Goal: Information Seeking & Learning: Learn about a topic

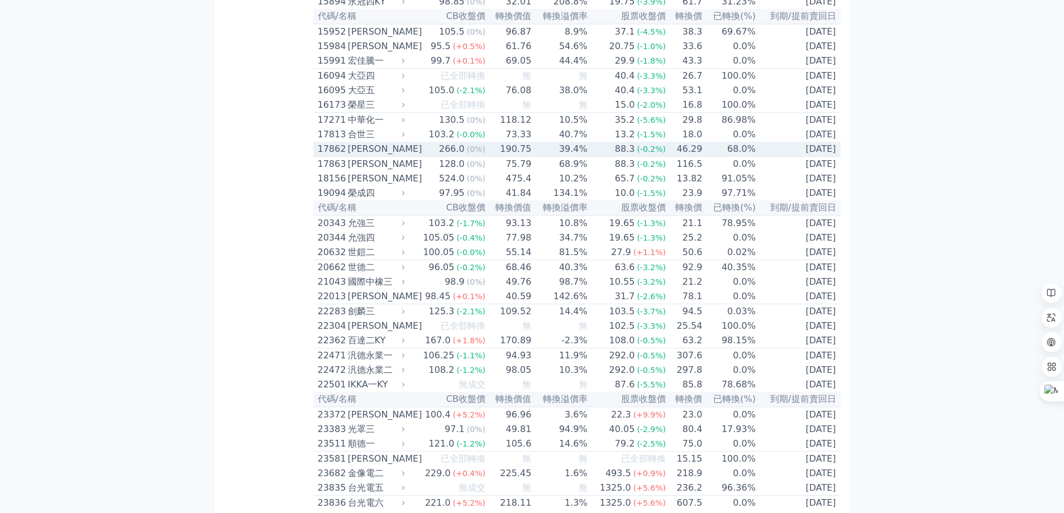
scroll to position [521, 0]
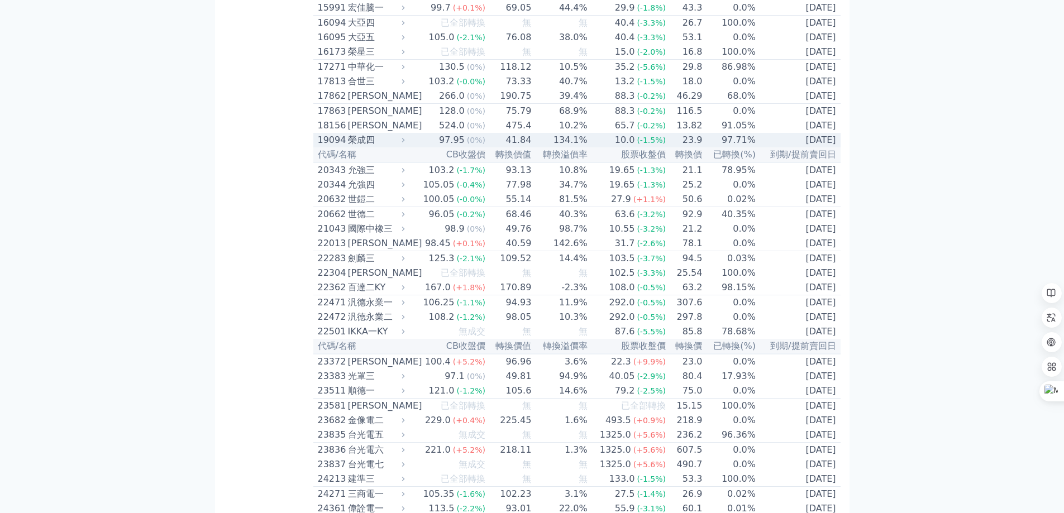
click at [370, 147] on div "榮成四" at bounding box center [375, 139] width 55 height 13
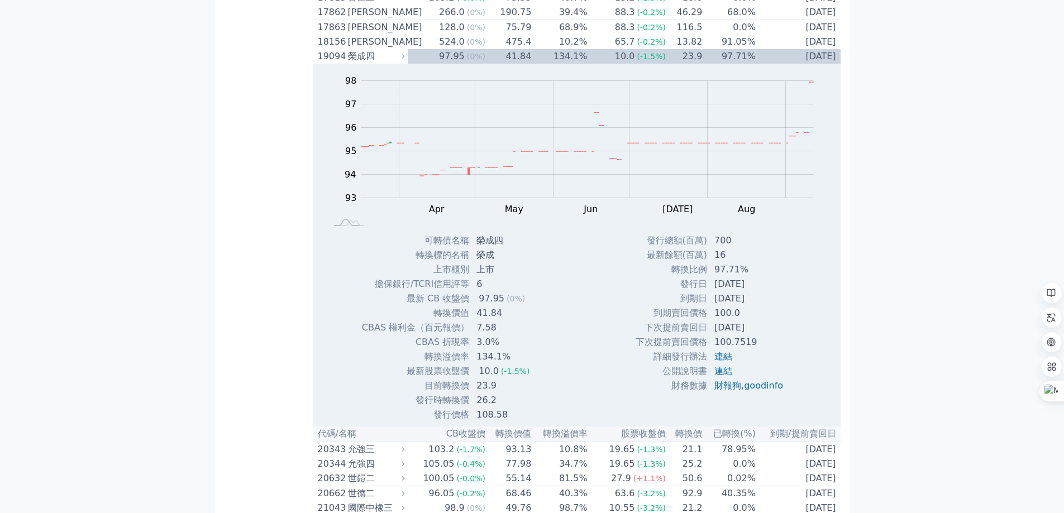
scroll to position [670, 0]
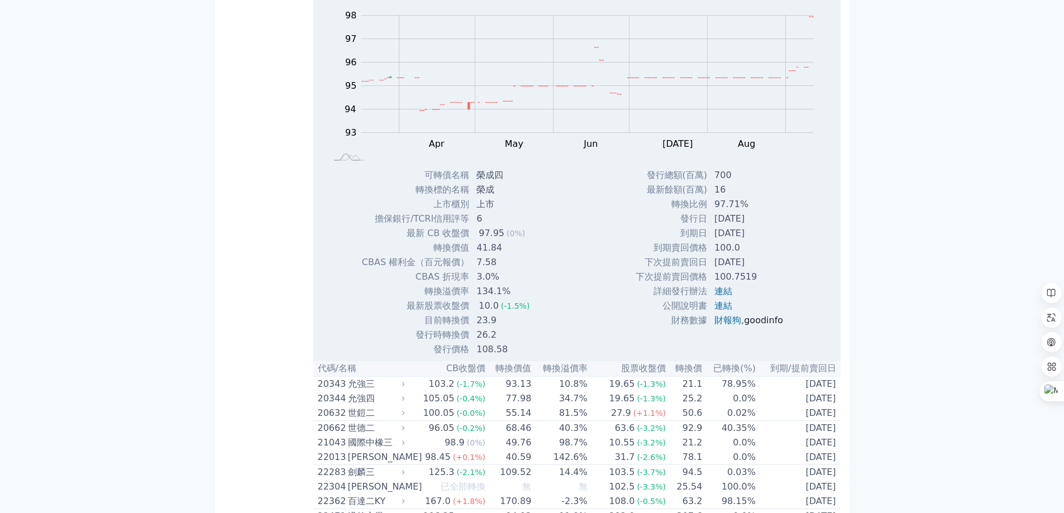
click at [763, 326] on link "goodinfo" at bounding box center [763, 320] width 39 height 11
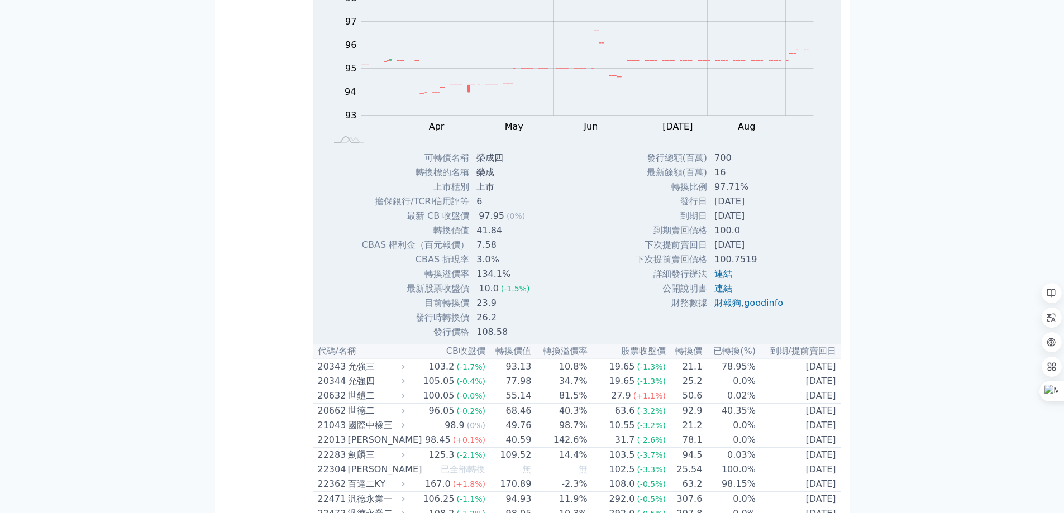
scroll to position [521, 0]
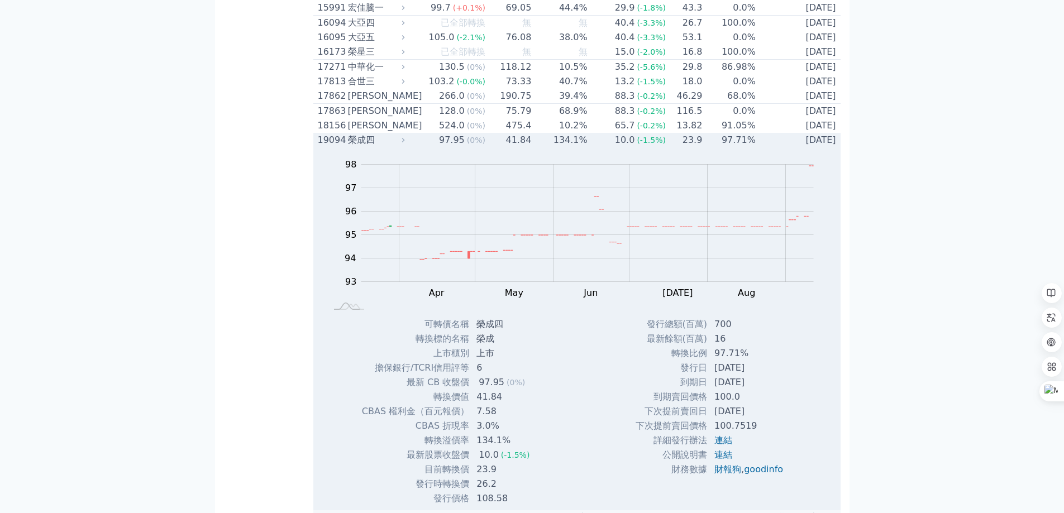
click at [352, 147] on div "榮成四" at bounding box center [375, 139] width 55 height 13
click at [369, 147] on div "榮成四" at bounding box center [375, 139] width 55 height 13
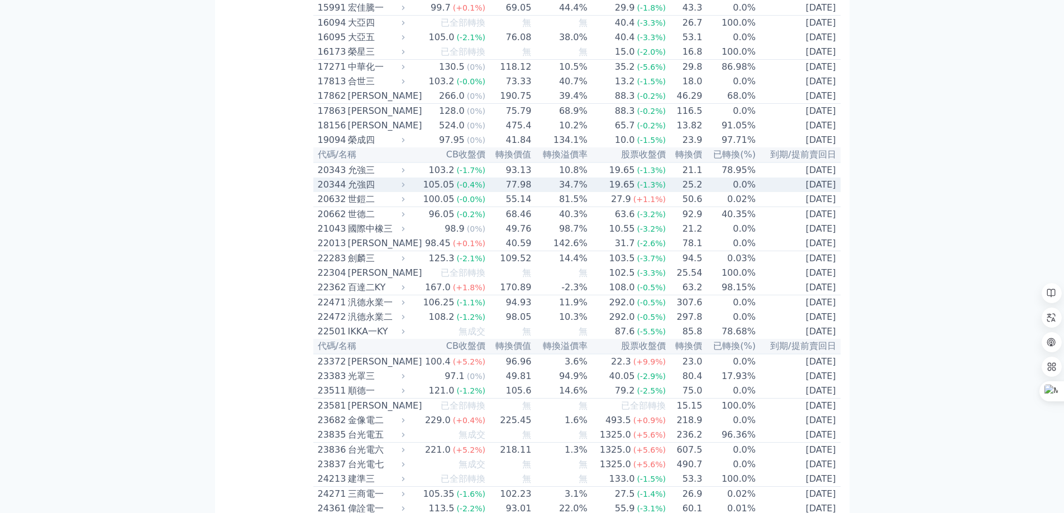
click at [360, 192] on div "允強四" at bounding box center [375, 184] width 55 height 13
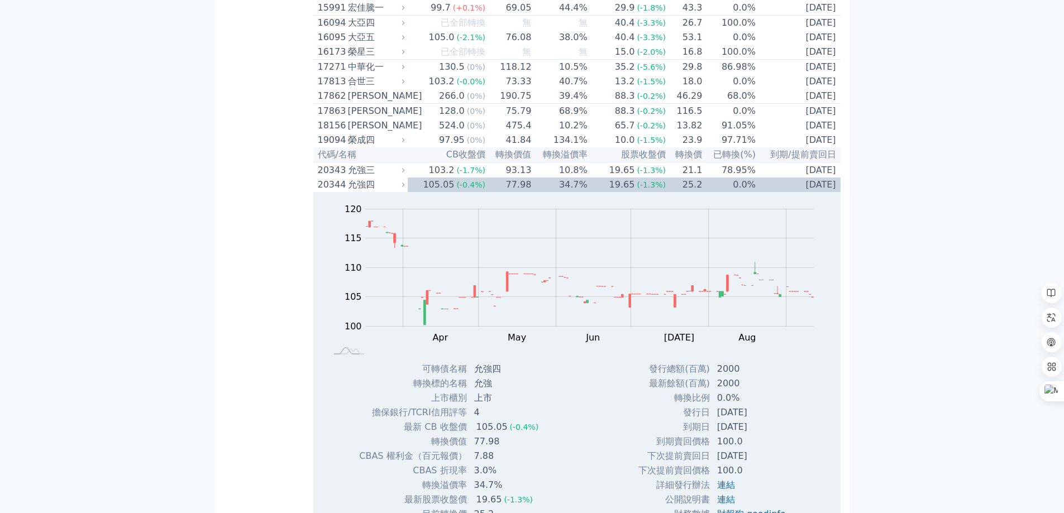
scroll to position [670, 0]
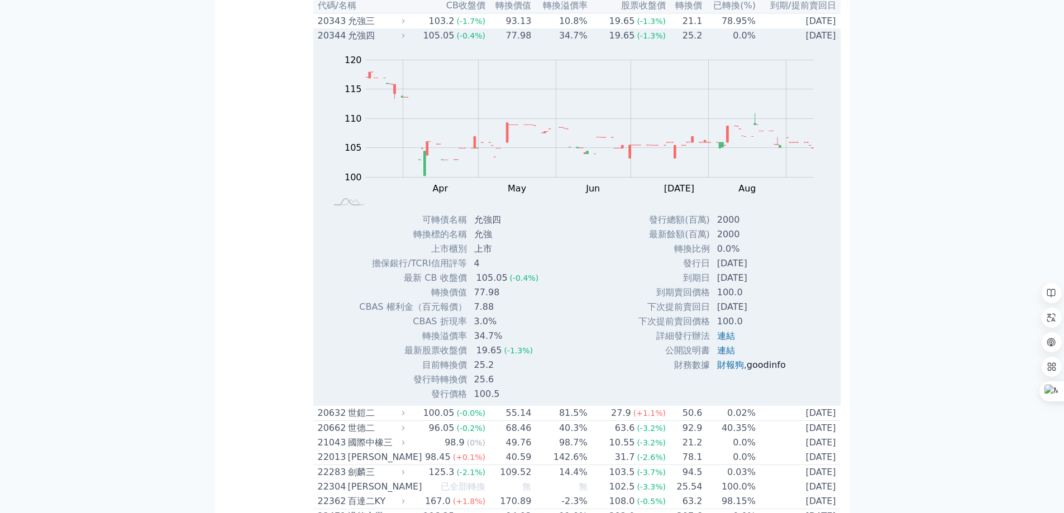
click at [765, 370] on link "goodinfo" at bounding box center [766, 365] width 39 height 11
click at [356, 42] on div "允強四" at bounding box center [375, 35] width 55 height 13
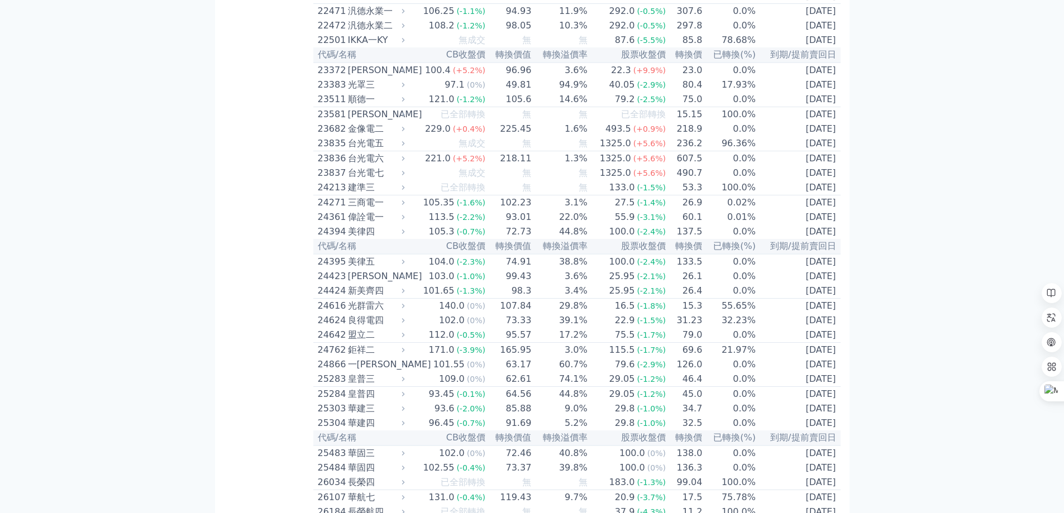
scroll to position [819, 0]
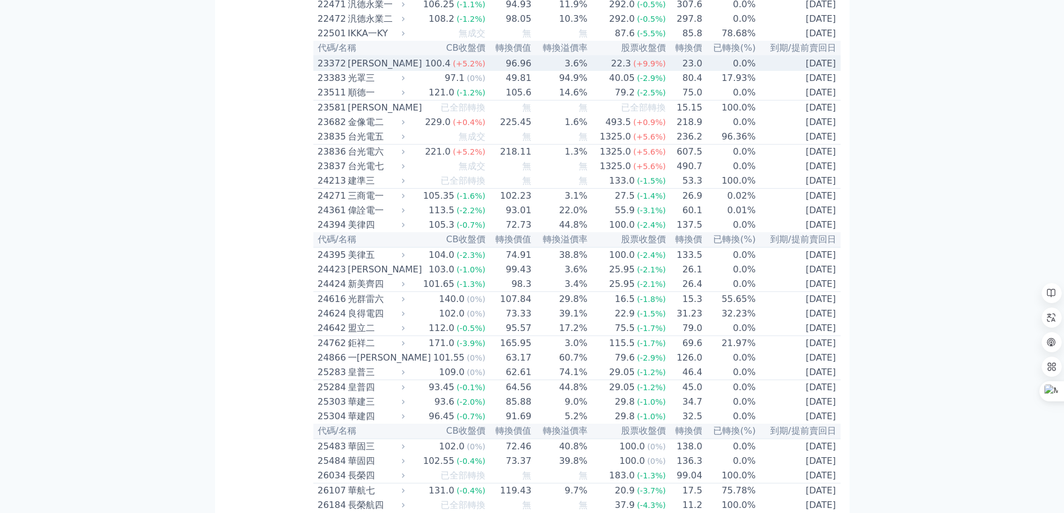
click at [367, 70] on div "[PERSON_NAME]" at bounding box center [375, 63] width 55 height 13
click at [364, 70] on div "[PERSON_NAME]" at bounding box center [375, 63] width 55 height 13
click at [354, 70] on div "[PERSON_NAME]" at bounding box center [375, 63] width 55 height 13
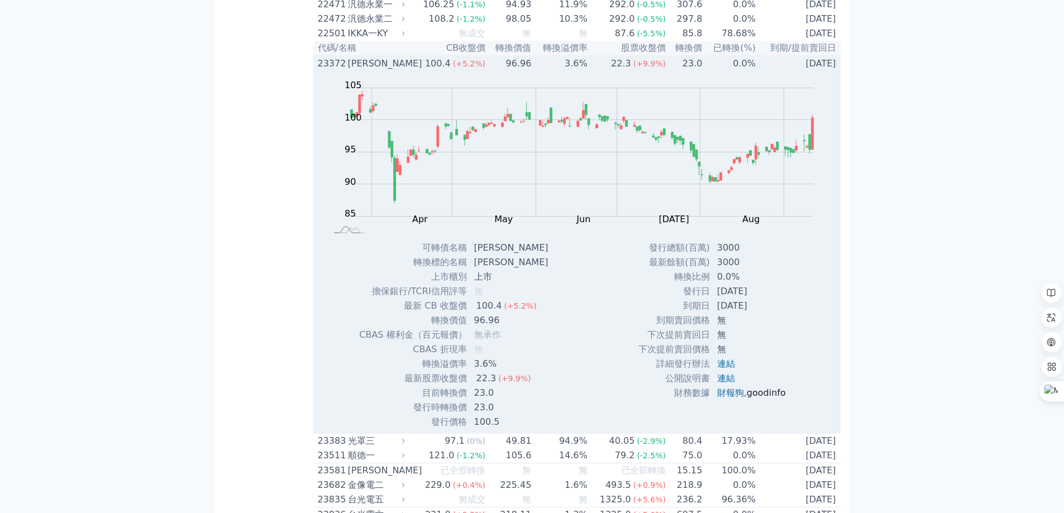
click at [772, 398] on link "goodinfo" at bounding box center [766, 393] width 39 height 11
click at [363, 70] on div "[PERSON_NAME]" at bounding box center [375, 63] width 55 height 13
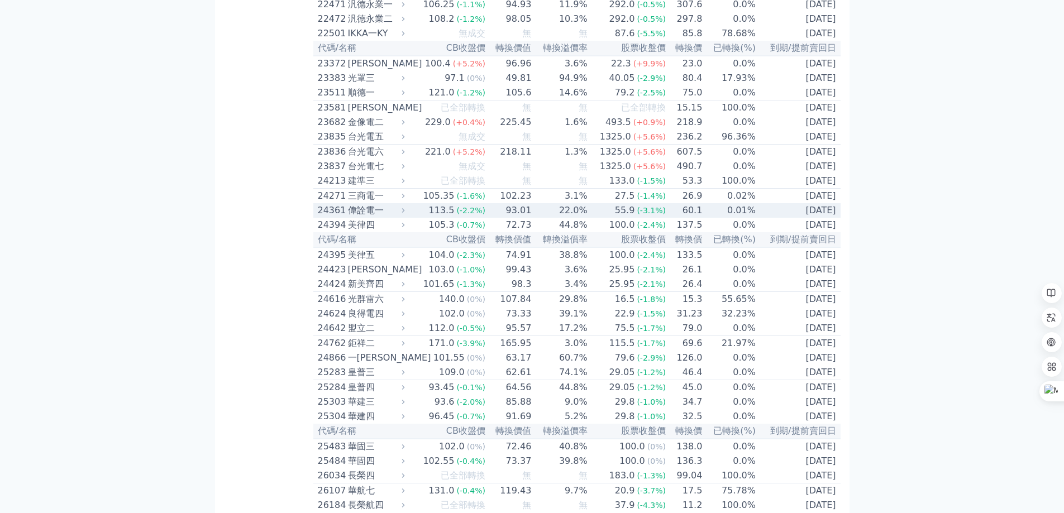
click at [356, 217] on div "偉詮電一" at bounding box center [375, 210] width 55 height 13
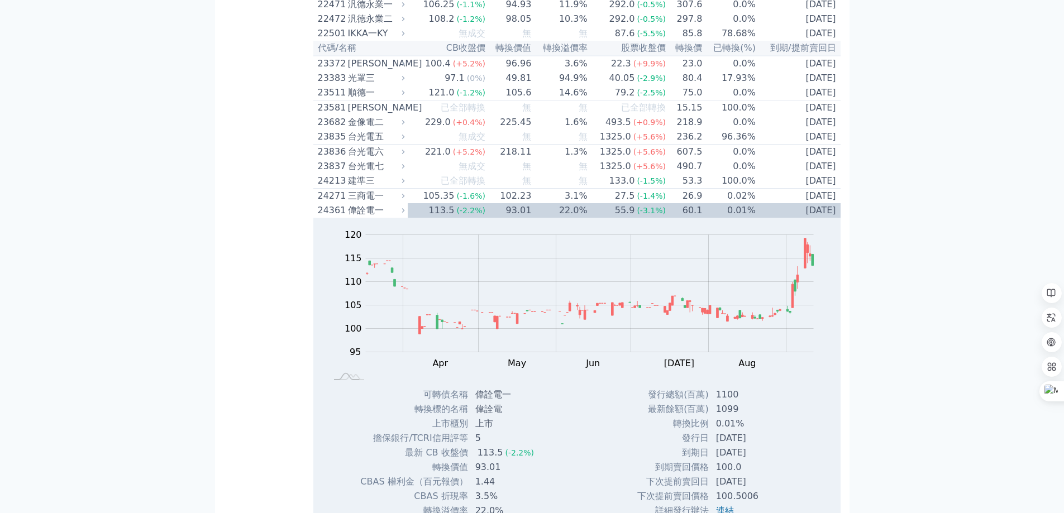
scroll to position [1117, 0]
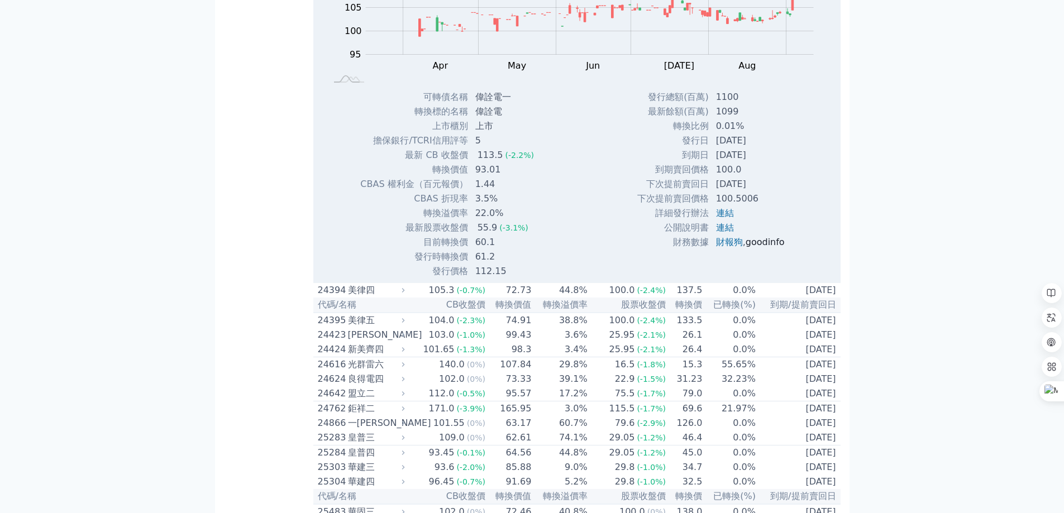
click at [752, 247] on link "goodinfo" at bounding box center [765, 242] width 39 height 11
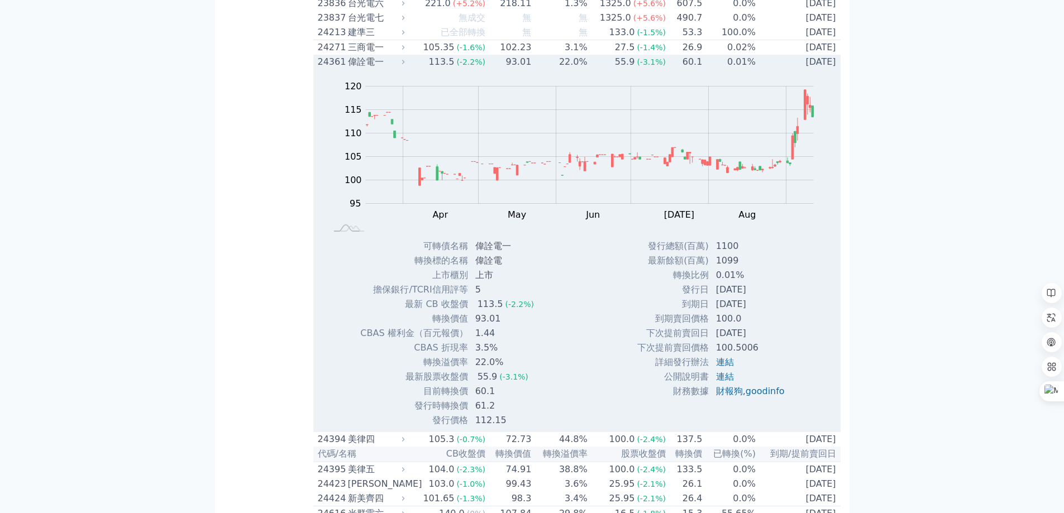
click at [378, 69] on div "偉詮電一" at bounding box center [375, 61] width 55 height 13
click at [351, 69] on div "偉詮電一" at bounding box center [375, 61] width 55 height 13
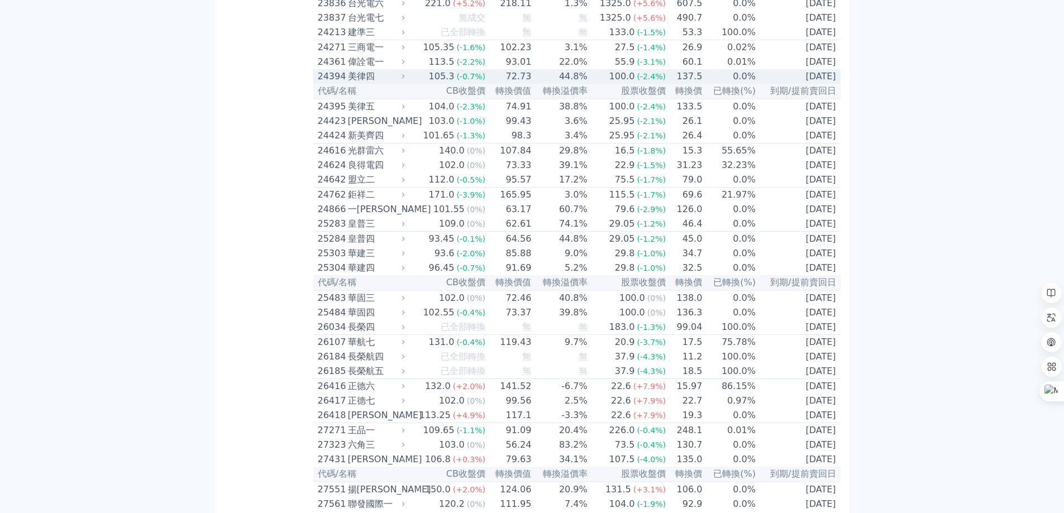
click at [360, 83] on div "美律四" at bounding box center [375, 76] width 55 height 13
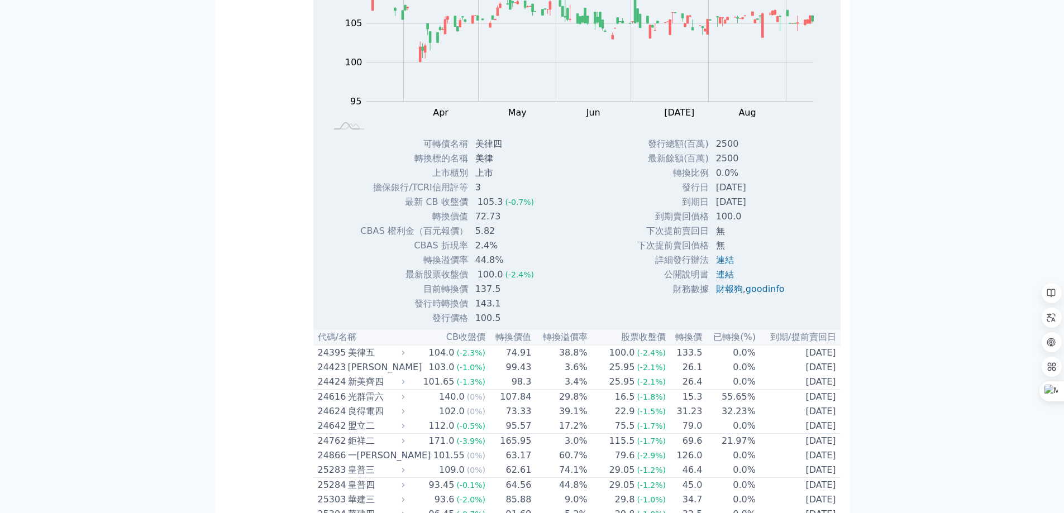
scroll to position [1117, 0]
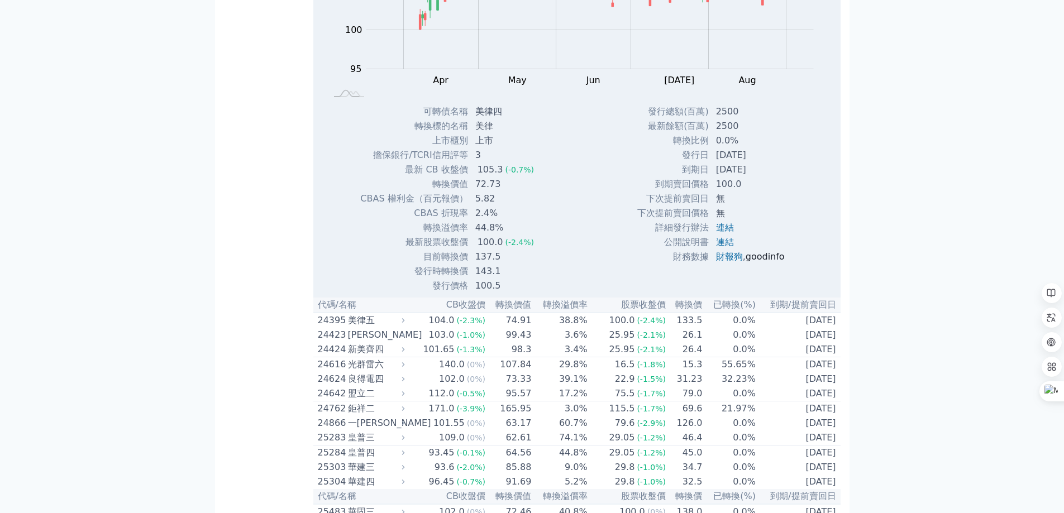
click at [768, 262] on link "goodinfo" at bounding box center [765, 256] width 39 height 11
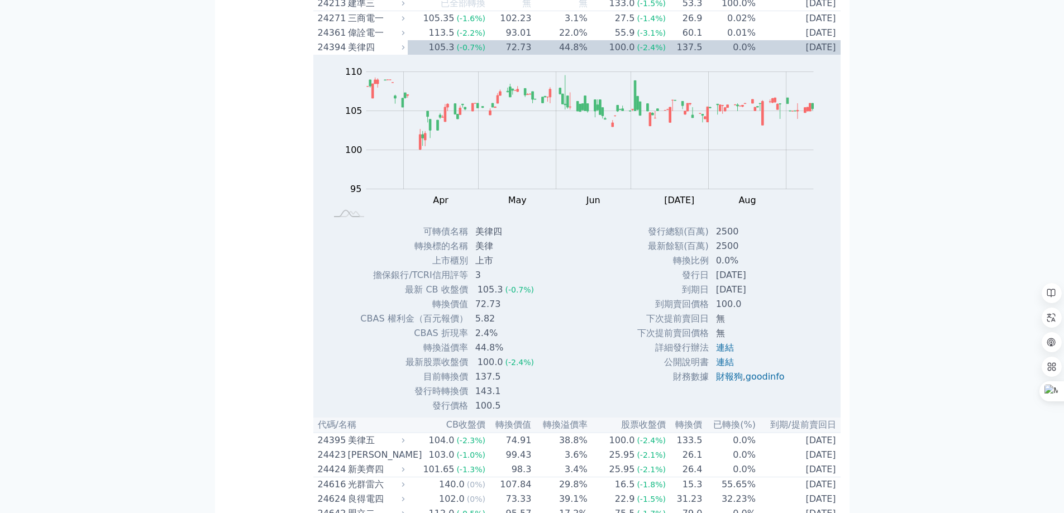
scroll to position [894, 0]
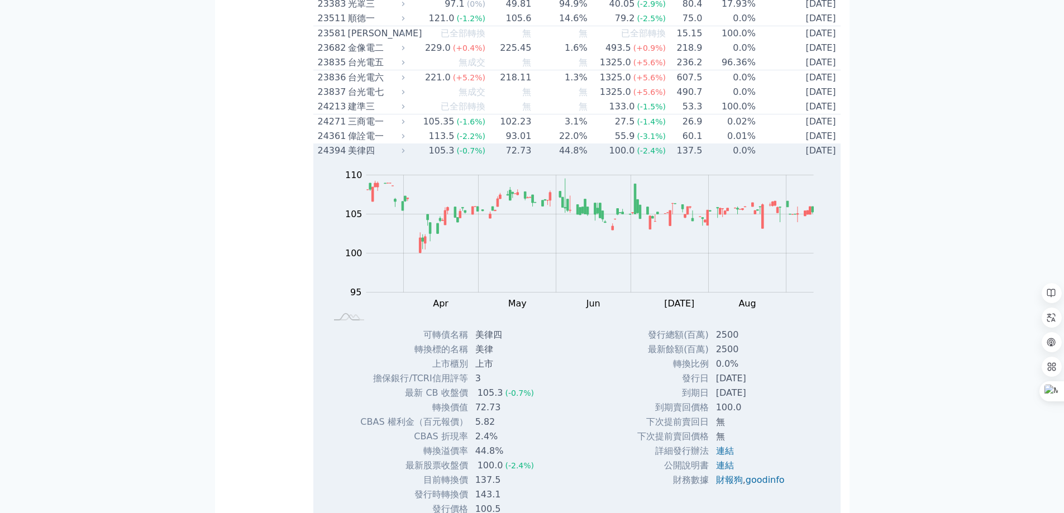
click at [356, 157] on div "美律四" at bounding box center [375, 150] width 55 height 13
click at [345, 157] on div "24394" at bounding box center [331, 150] width 27 height 13
click at [370, 157] on div "美律四" at bounding box center [375, 150] width 55 height 13
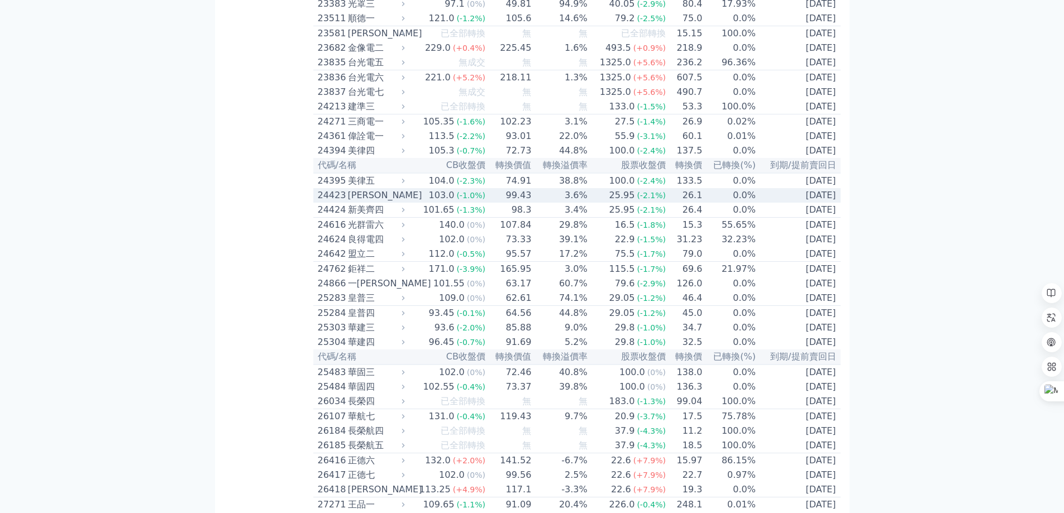
click at [362, 202] on div "[PERSON_NAME]" at bounding box center [375, 195] width 55 height 13
click at [360, 202] on div "[PERSON_NAME]" at bounding box center [375, 195] width 55 height 13
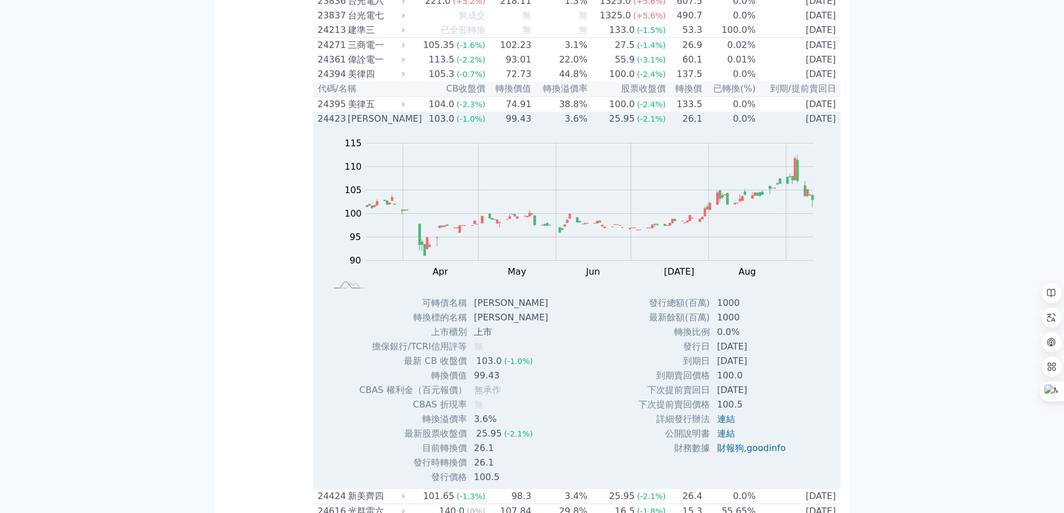
scroll to position [1043, 0]
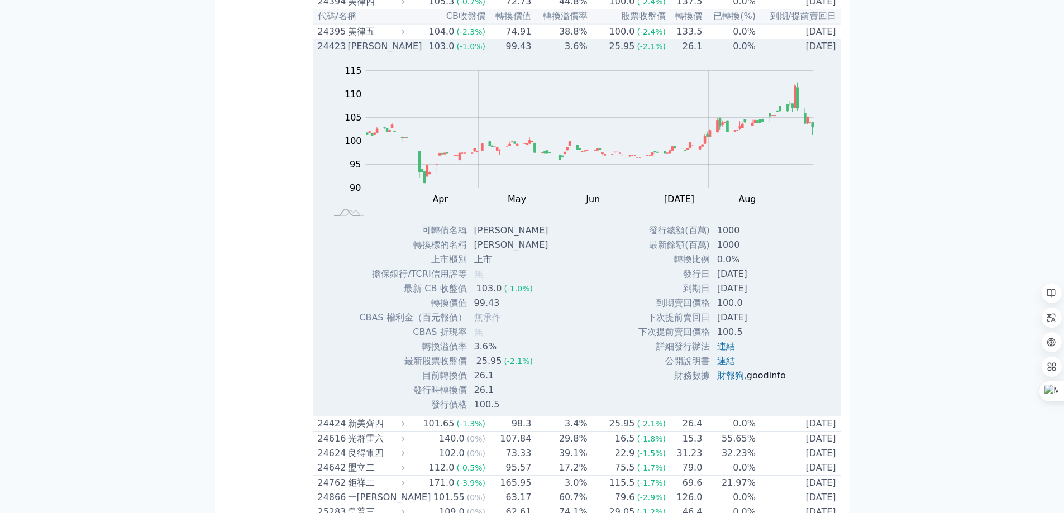
click at [765, 381] on link "goodinfo" at bounding box center [766, 375] width 39 height 11
click at [316, 170] on div "Zoom Out 105 100 95 90 85 80 105 110 115 120 L Jun Apr May Mar [DATE] Aug Sep O…" at bounding box center [576, 139] width 527 height 170
click at [364, 53] on div "[PERSON_NAME]" at bounding box center [375, 46] width 55 height 13
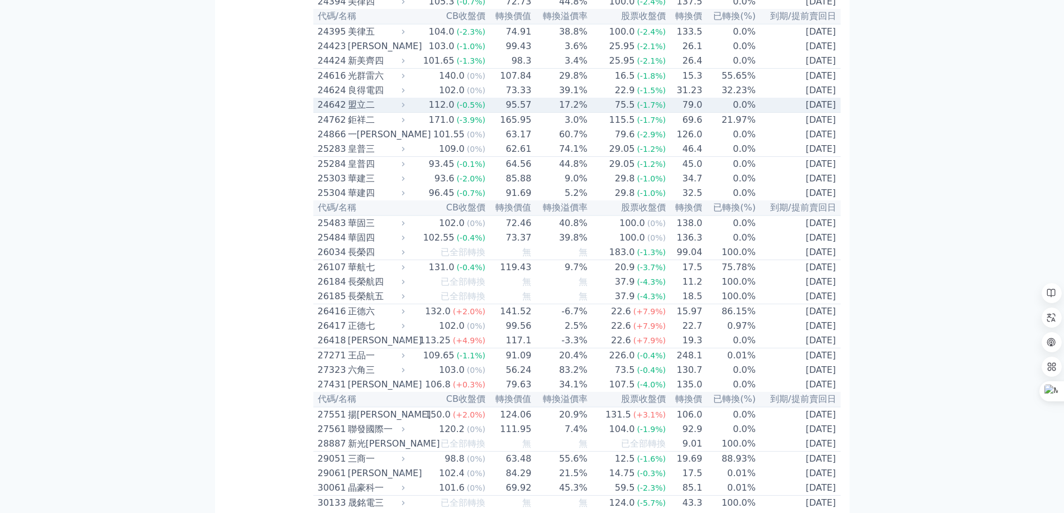
click at [380, 112] on div "盟立二" at bounding box center [375, 104] width 55 height 13
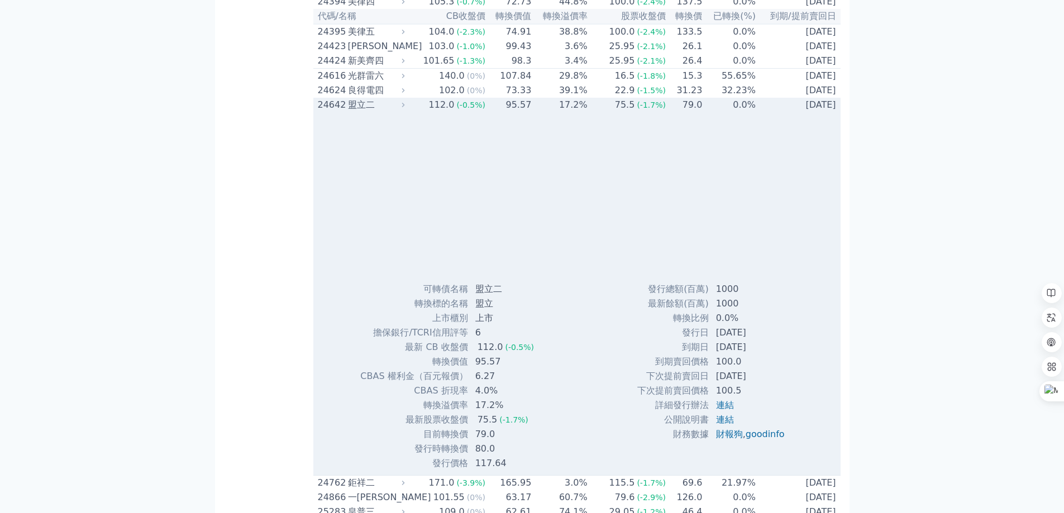
click at [380, 112] on div "盟立二" at bounding box center [375, 104] width 55 height 13
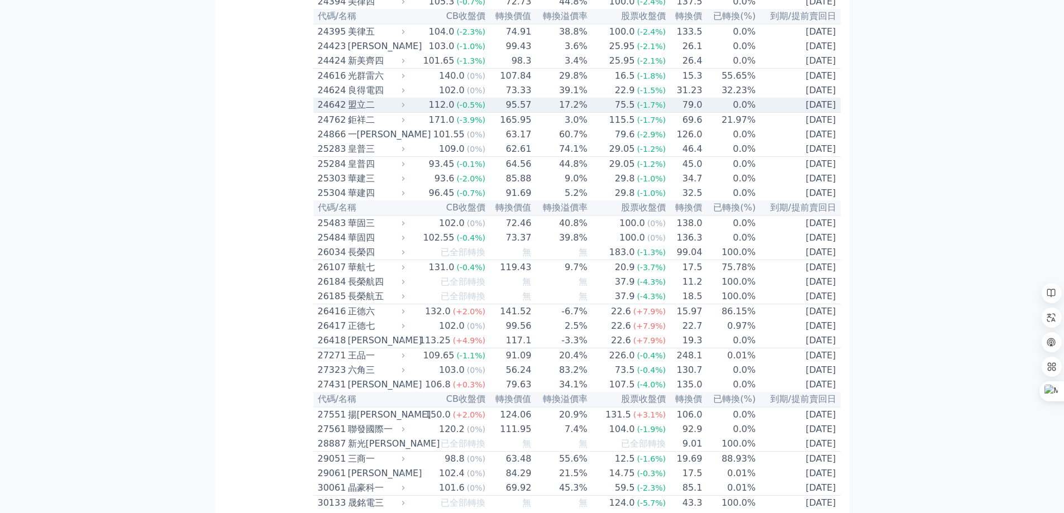
click at [366, 112] on div "盟立二" at bounding box center [375, 104] width 55 height 13
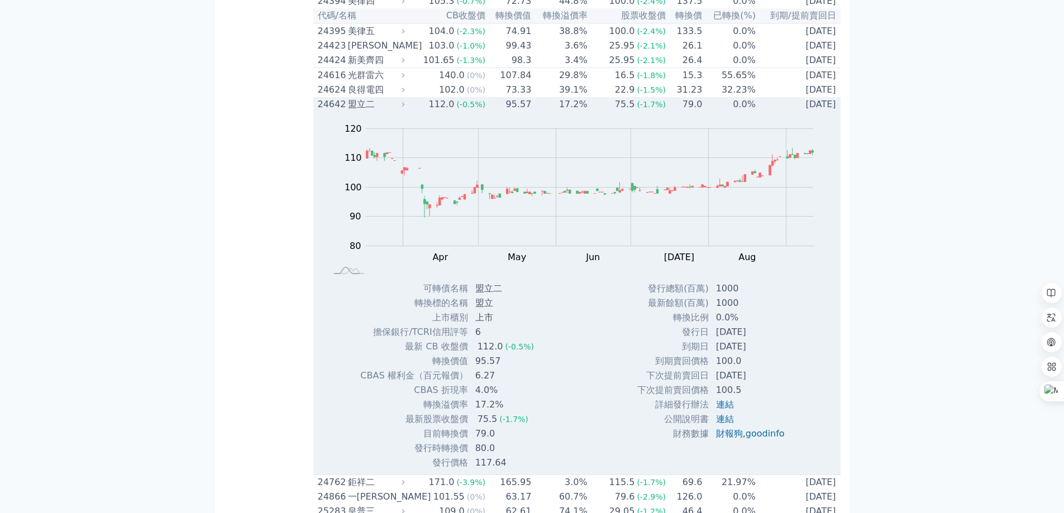
scroll to position [1340, 0]
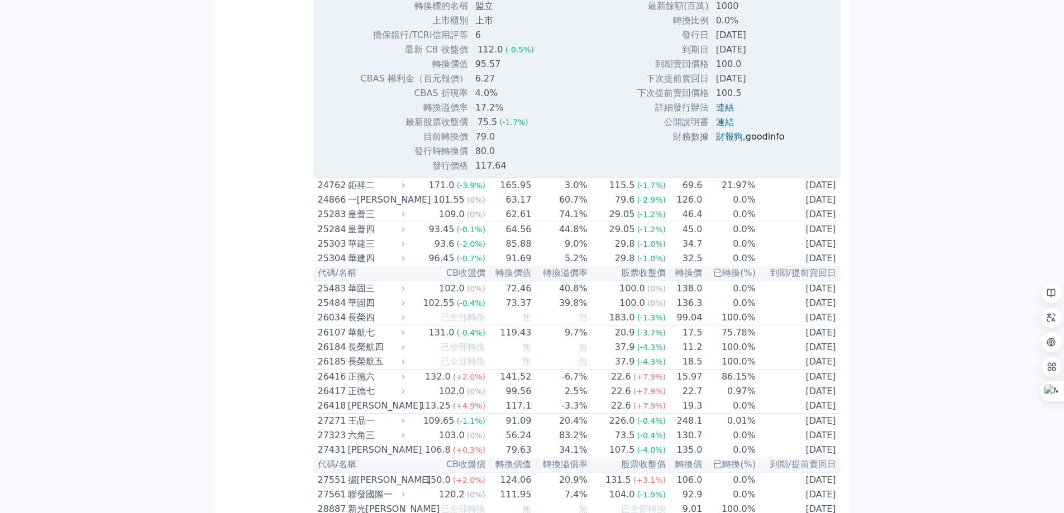
click at [758, 142] on link "goodinfo" at bounding box center [765, 136] width 39 height 11
